Goal: Manage account settings

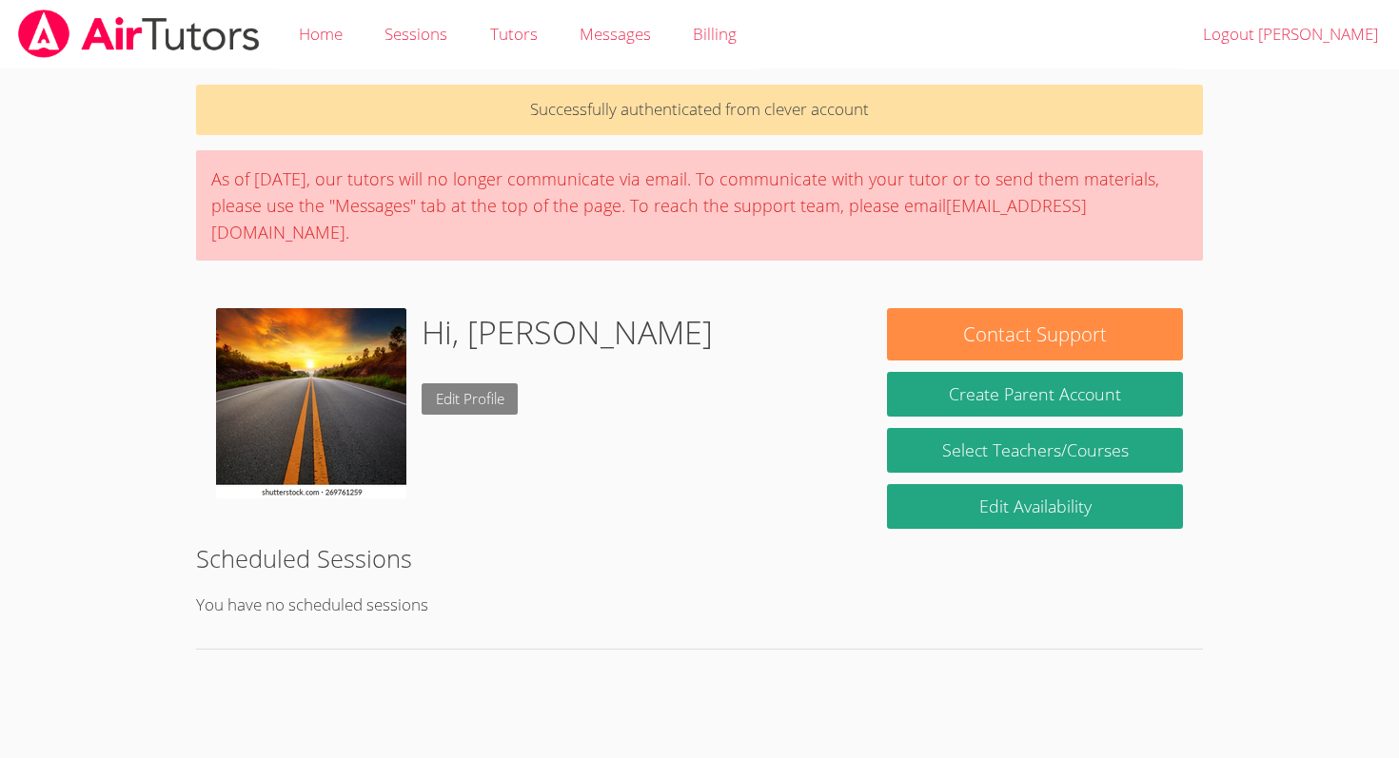
click at [468, 383] on link "Edit Profile" at bounding box center [470, 398] width 97 height 31
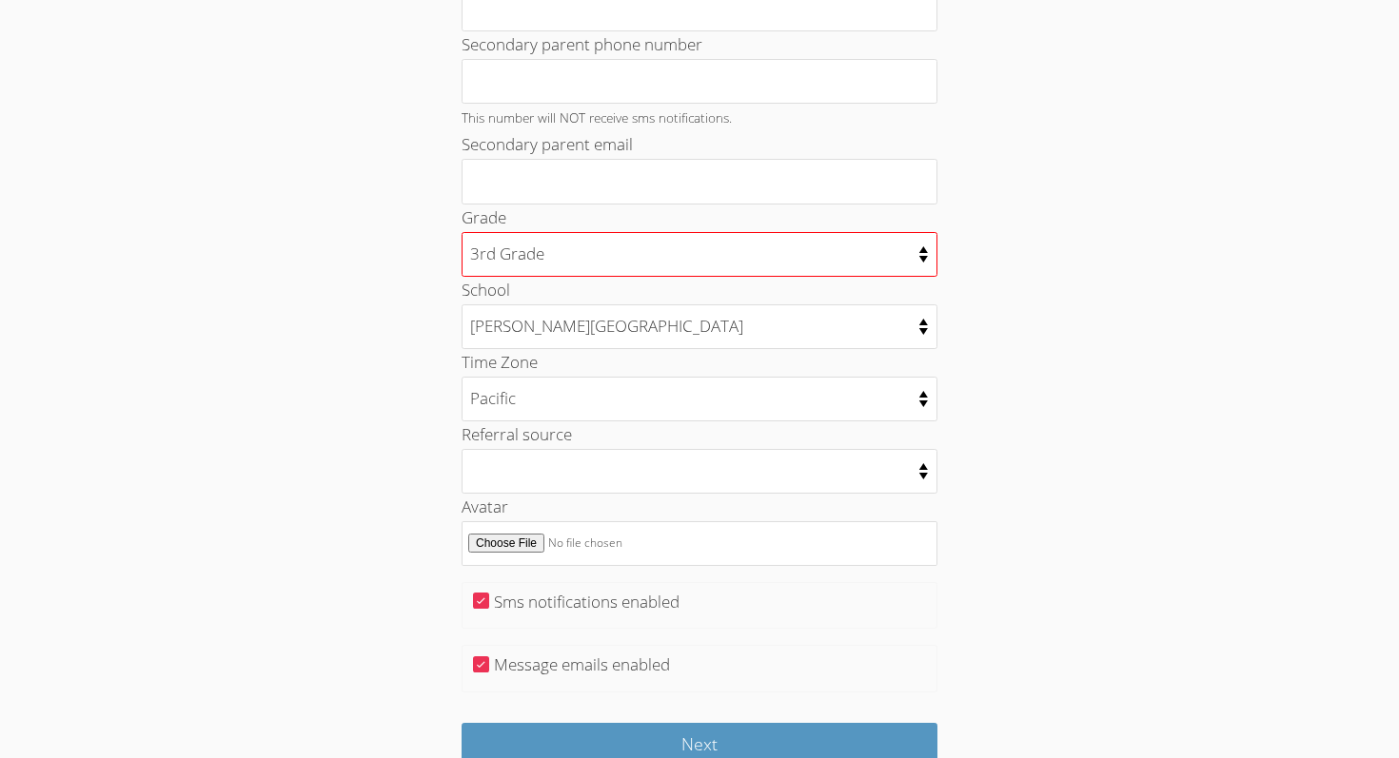
scroll to position [847, 0]
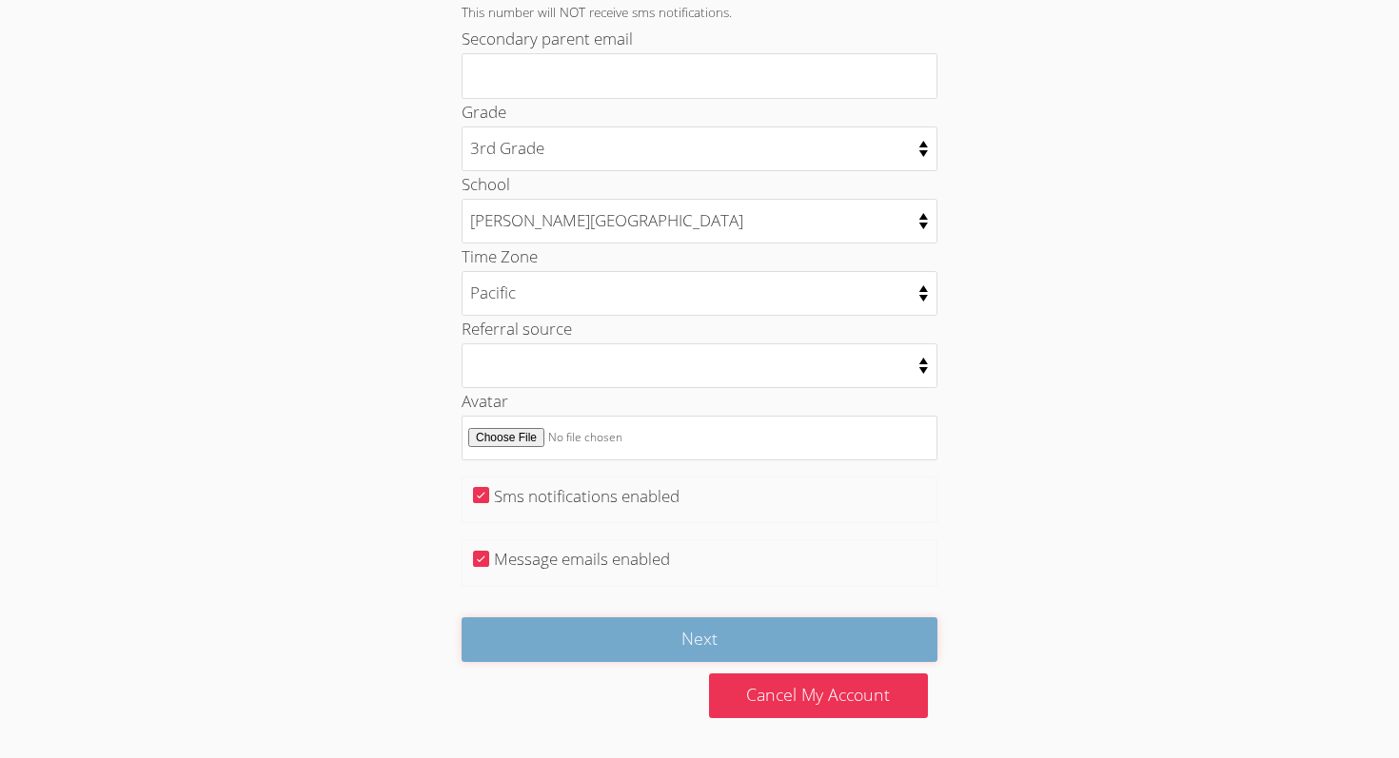
click at [835, 639] on input "Next" at bounding box center [700, 640] width 476 height 45
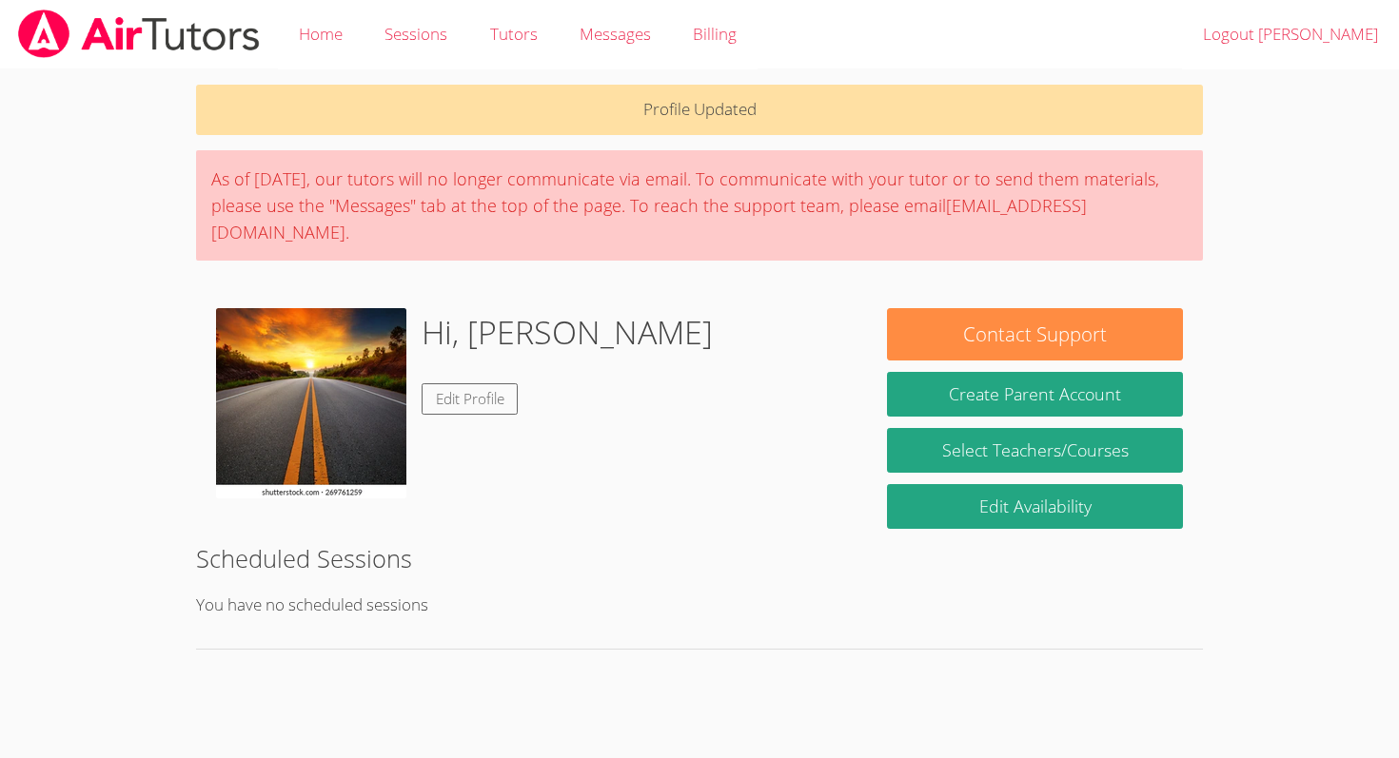
click at [329, 348] on img at bounding box center [311, 403] width 190 height 190
click at [317, 22] on link "Home" at bounding box center [321, 34] width 86 height 69
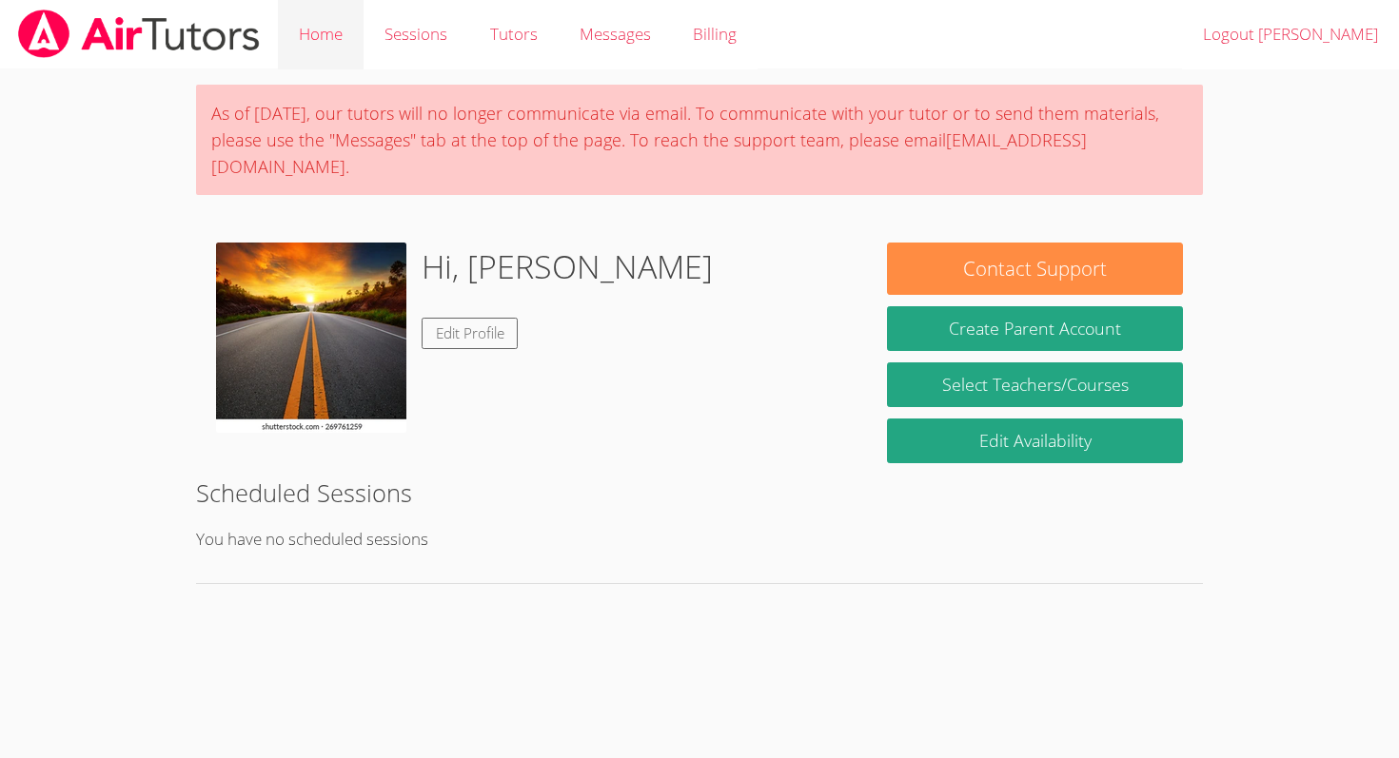
click at [328, 44] on link "Home" at bounding box center [321, 34] width 86 height 69
click at [419, 55] on link "Sessions" at bounding box center [416, 34] width 105 height 69
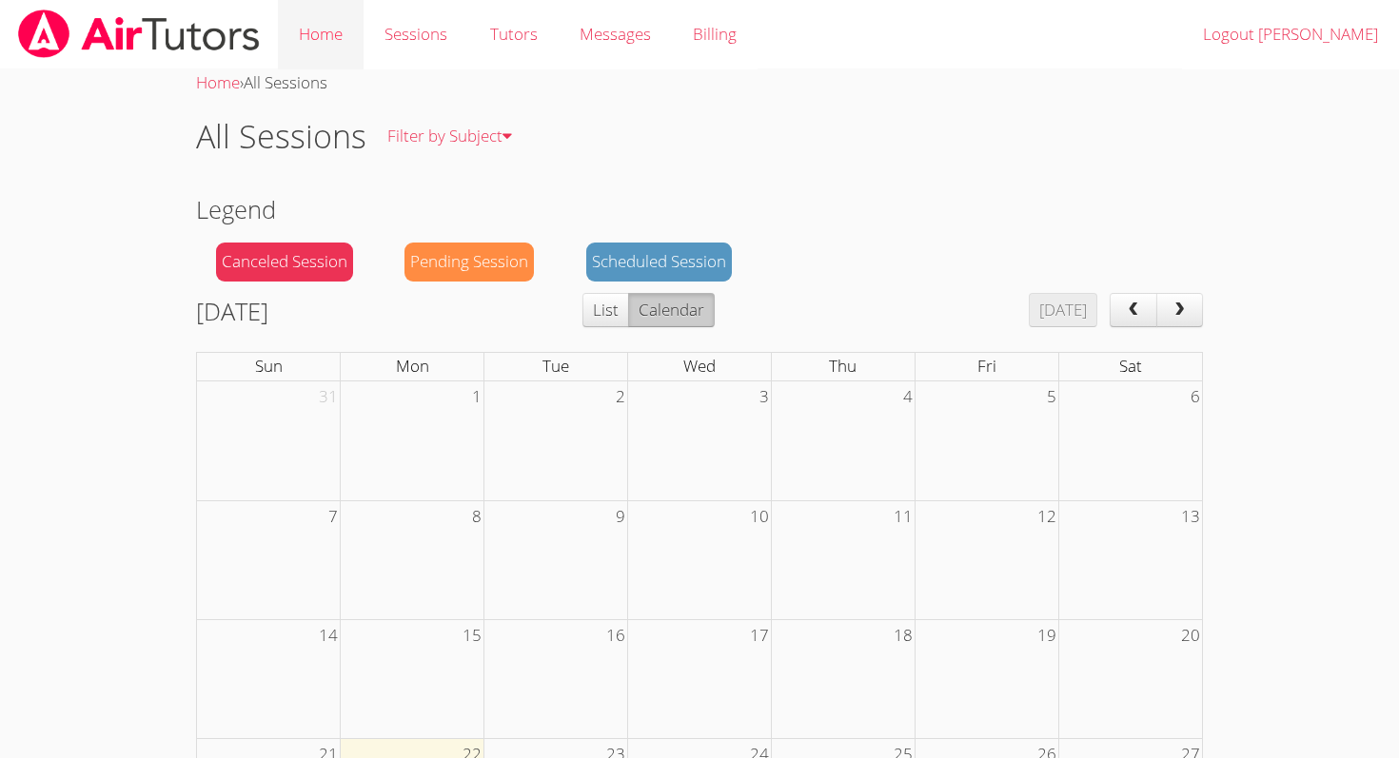
click at [331, 3] on link "Home" at bounding box center [321, 34] width 86 height 69
